Goal: Task Accomplishment & Management: Use online tool/utility

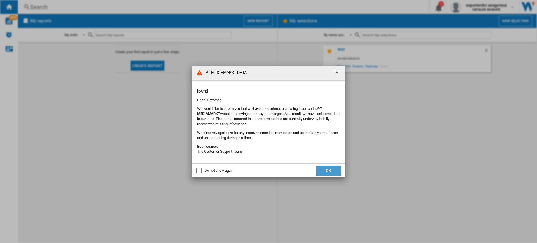
click at [321, 171] on button "OK" at bounding box center [328, 170] width 25 height 10
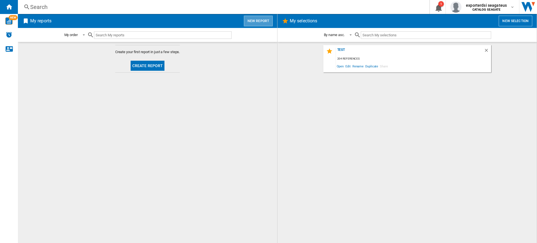
click at [272, 21] on button "New report" at bounding box center [258, 21] width 29 height 11
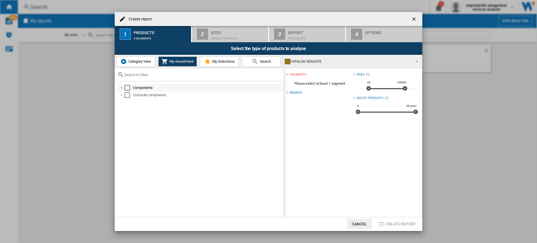
click at [132, 87] on md-checkbox "Select" at bounding box center [128, 88] width 8 height 6
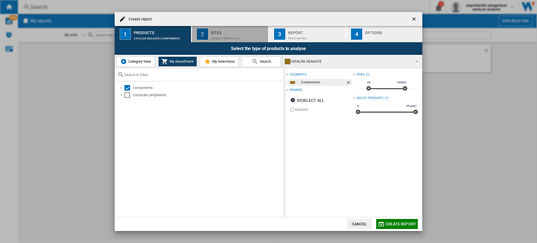
click at [240, 30] on div "Sites" at bounding box center [238, 31] width 55 height 6
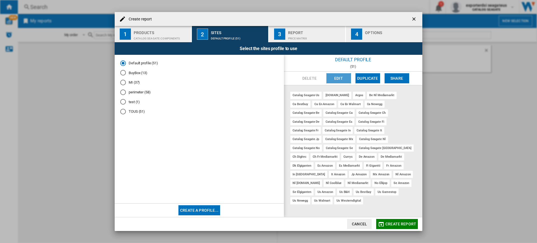
click at [342, 79] on button "Edit" at bounding box center [338, 78] width 25 height 10
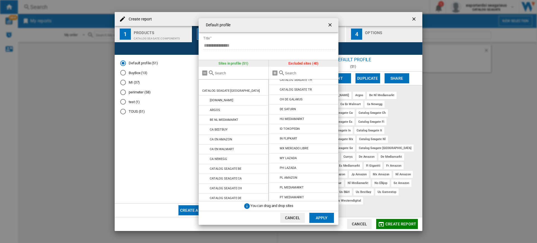
scroll to position [203, 0]
click at [328, 28] on ng-md-icon "getI18NText('BUTTONS.CLOSE_DIALOG')" at bounding box center [330, 25] width 7 height 7
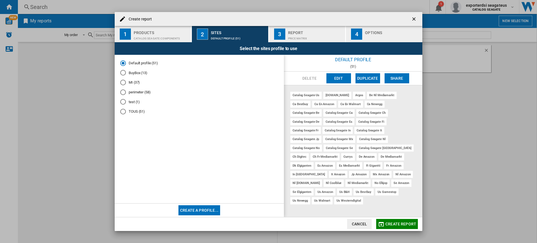
click at [131, 74] on md-radio-button "BuyBox (13)" at bounding box center [199, 72] width 158 height 5
click at [131, 79] on md-radio-group "Default profile (51) BuyBox (13) MI (37) perimeter (58) test (1) TOUS (51)" at bounding box center [199, 89] width 158 height 58
click at [131, 82] on md-radio-button "MI (37)" at bounding box center [199, 82] width 158 height 5
click at [136, 93] on md-radio-button "perimeter (58)" at bounding box center [199, 91] width 158 height 5
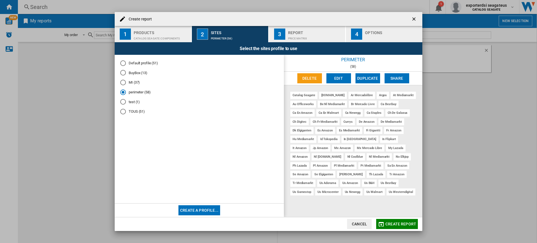
click at [138, 112] on md-radio-button "TOUS (51)" at bounding box center [199, 111] width 158 height 5
click at [144, 61] on md-radio-button "Default profile (51)" at bounding box center [199, 62] width 158 height 5
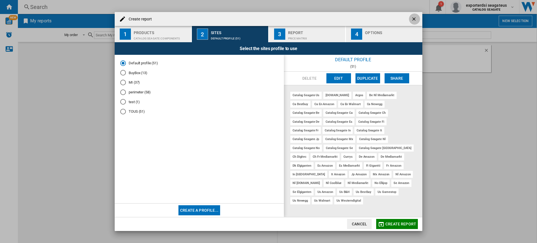
click at [418, 18] on button "button" at bounding box center [414, 18] width 11 height 11
